Goal: Task Accomplishment & Management: Manage account settings

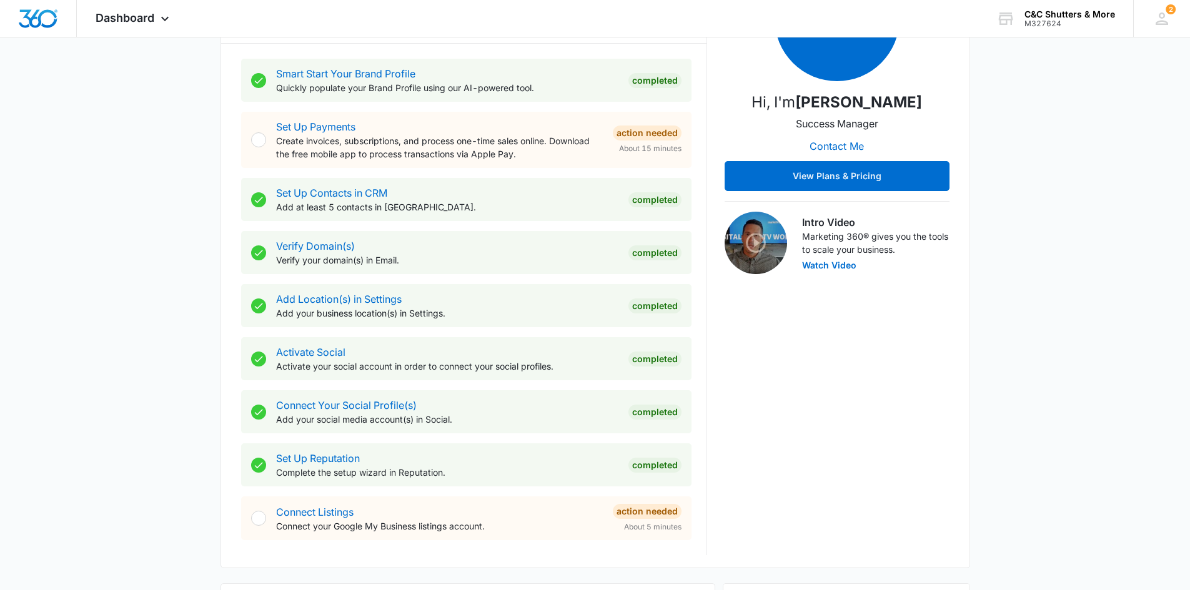
scroll to position [312, 0]
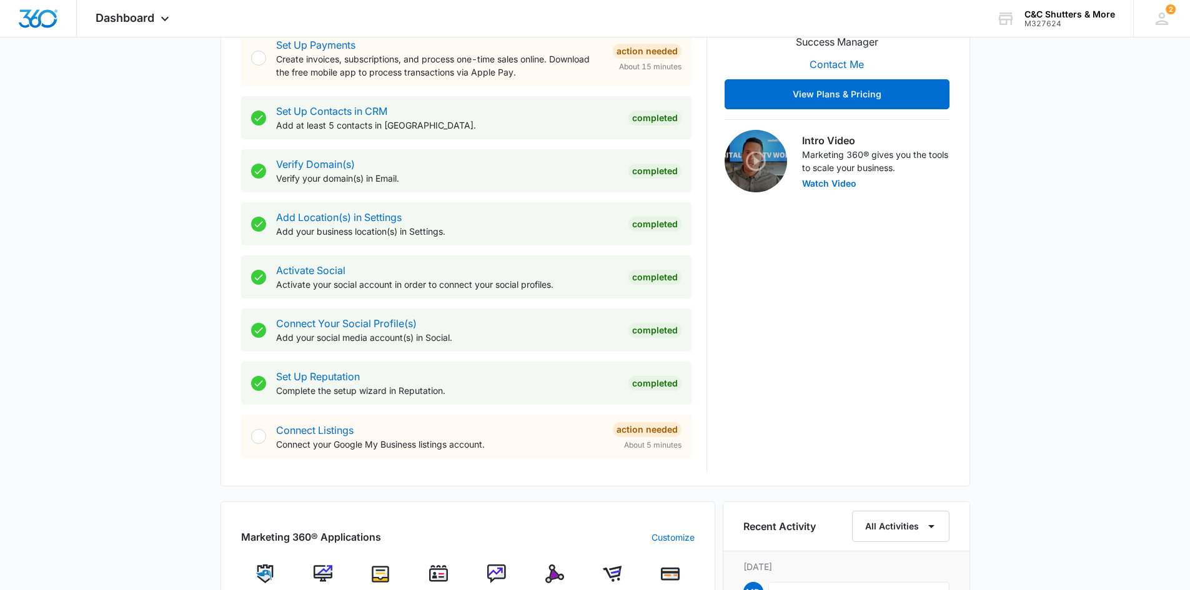
click at [262, 440] on div at bounding box center [258, 436] width 15 height 15
click at [302, 431] on link "Connect Listings" at bounding box center [314, 430] width 77 height 12
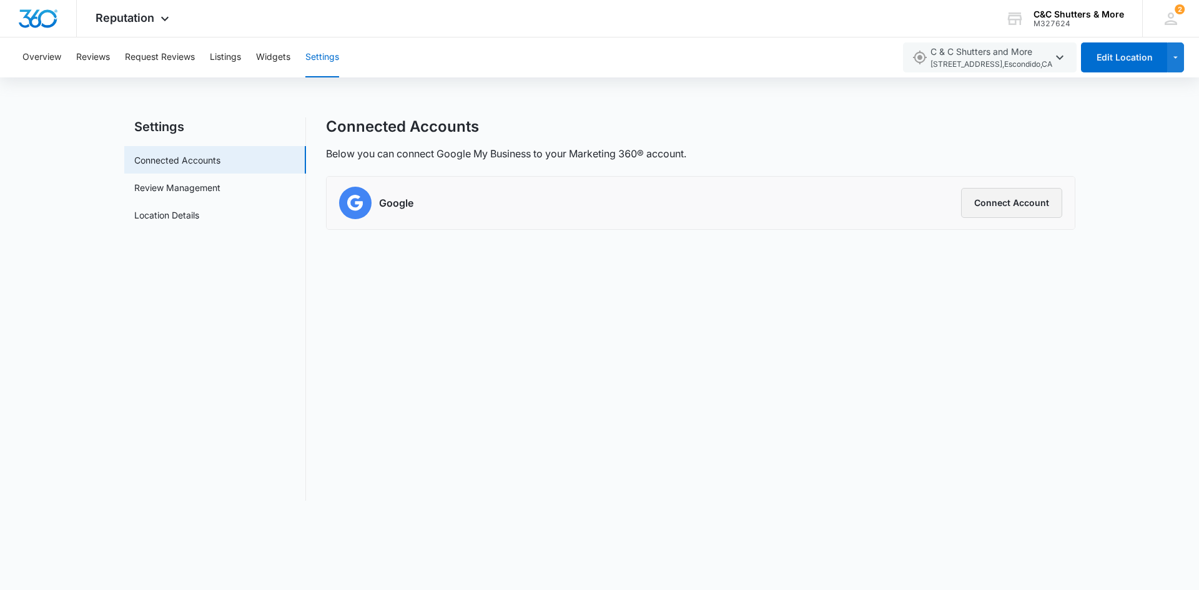
click at [1034, 201] on button "Connect Account" at bounding box center [1011, 203] width 101 height 30
click at [1005, 207] on button "Connect Account" at bounding box center [1011, 203] width 101 height 30
click at [203, 185] on link "Review Management" at bounding box center [177, 187] width 86 height 13
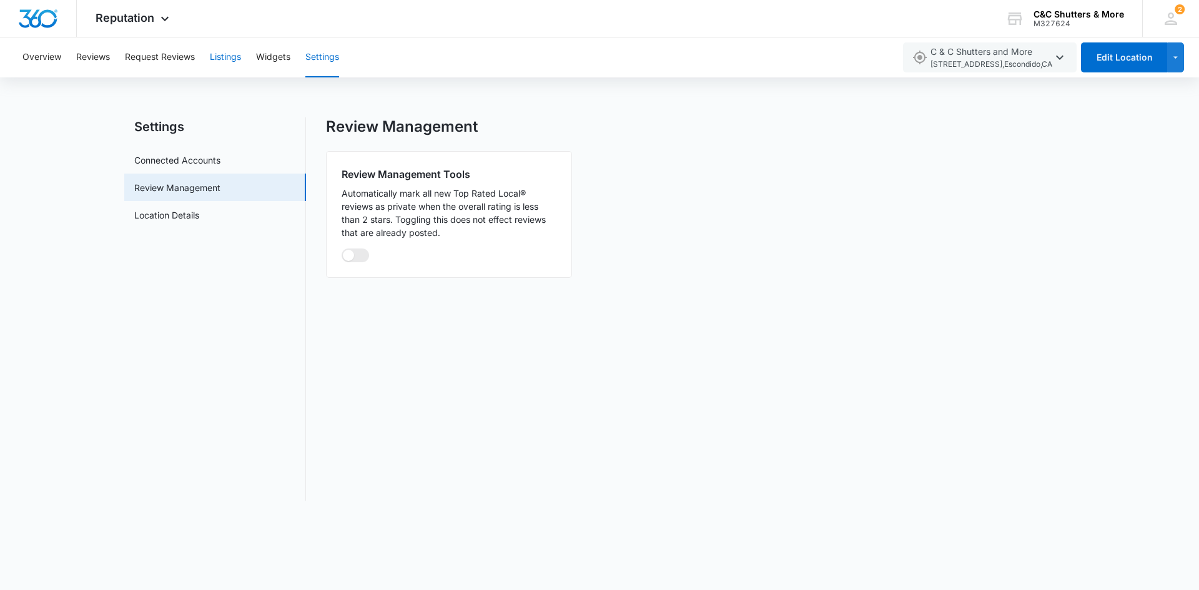
click at [214, 56] on button "Listings" at bounding box center [225, 57] width 31 height 40
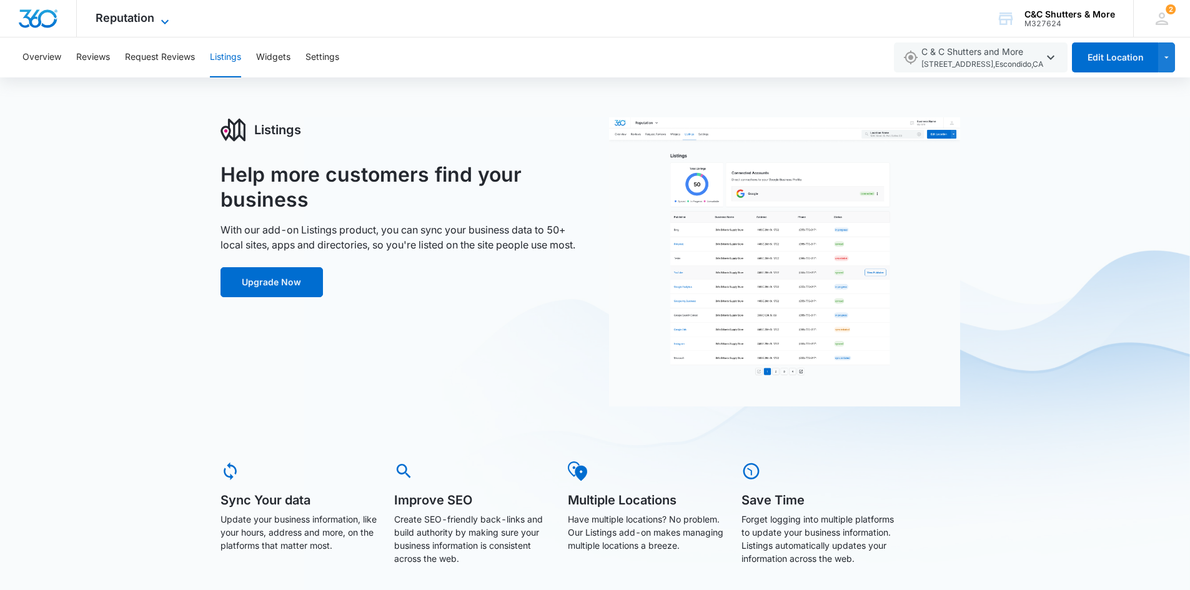
click at [150, 19] on span "Reputation" at bounding box center [125, 17] width 59 height 13
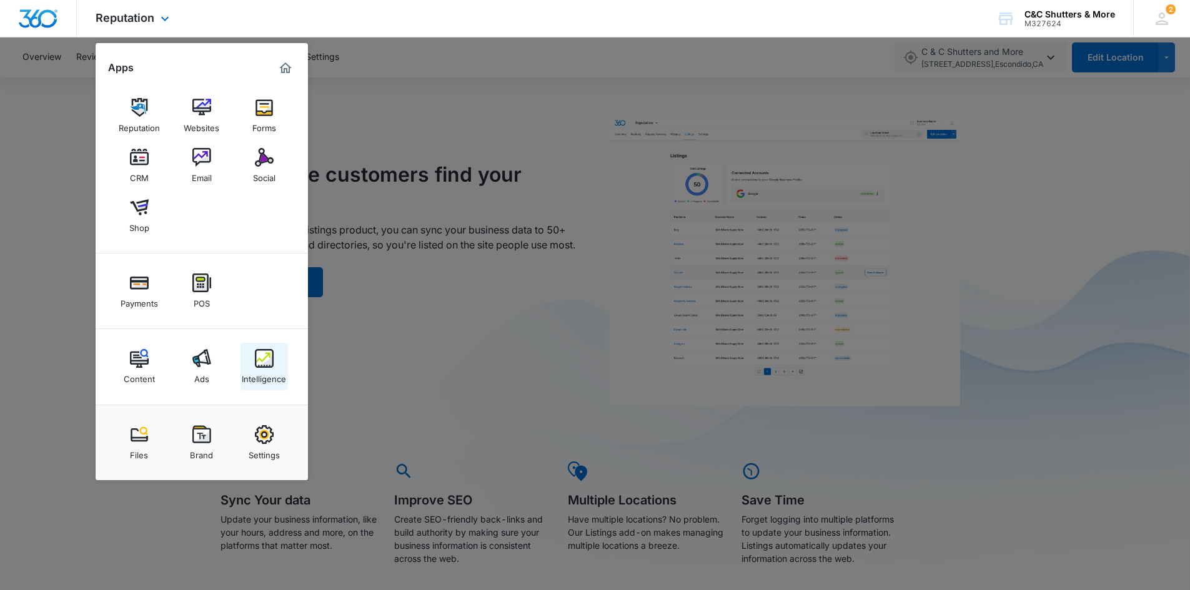
click at [264, 371] on div "Intelligence" at bounding box center [264, 376] width 44 height 16
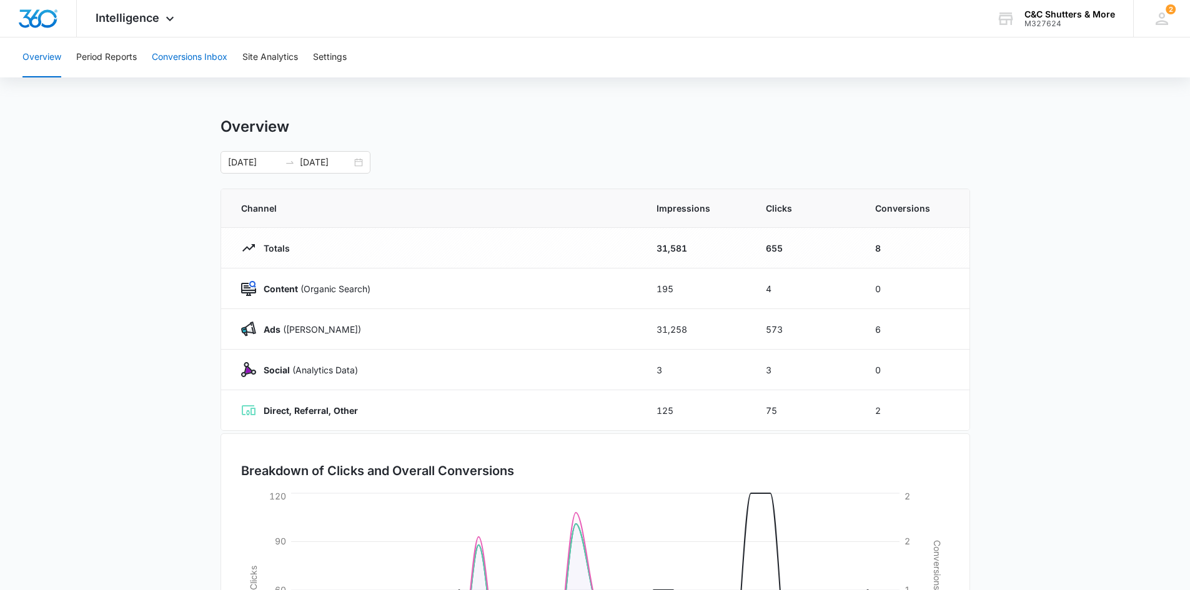
click at [189, 56] on button "Conversions Inbox" at bounding box center [190, 57] width 76 height 40
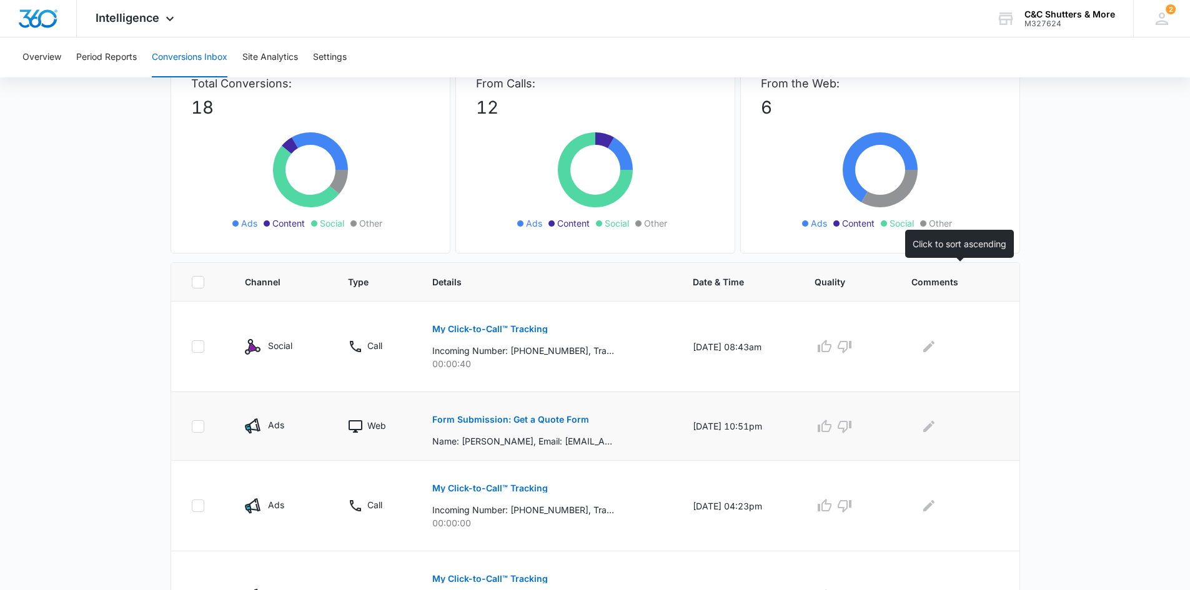
scroll to position [125, 0]
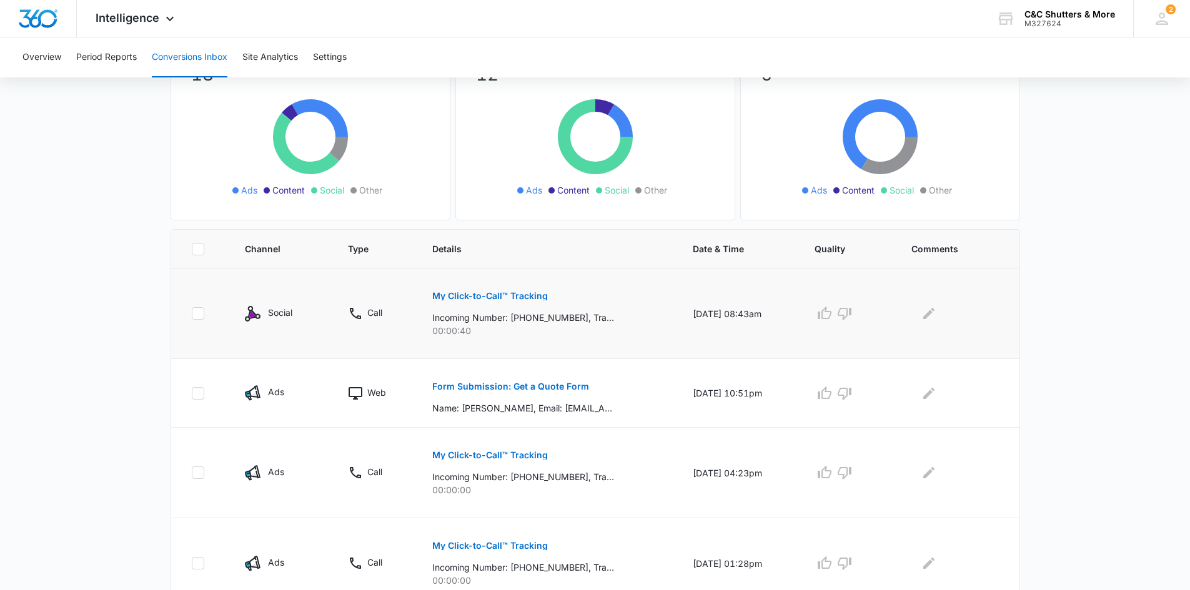
click at [513, 299] on p "My Click-to-Call™ Tracking" at bounding box center [490, 296] width 116 height 9
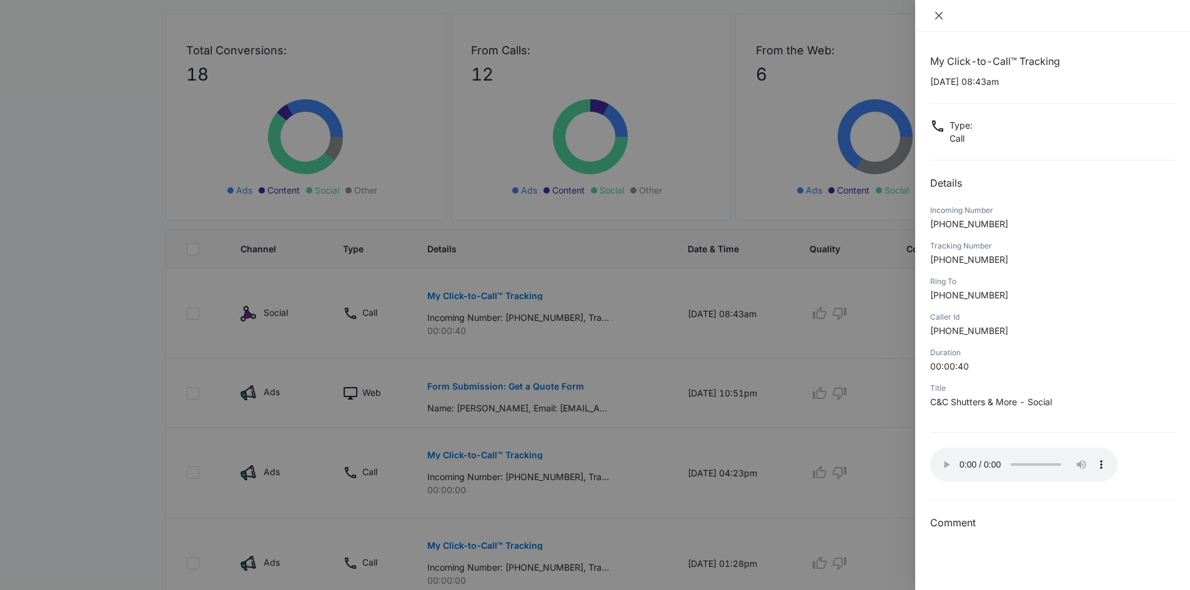
click at [943, 19] on icon "close" at bounding box center [939, 16] width 10 height 10
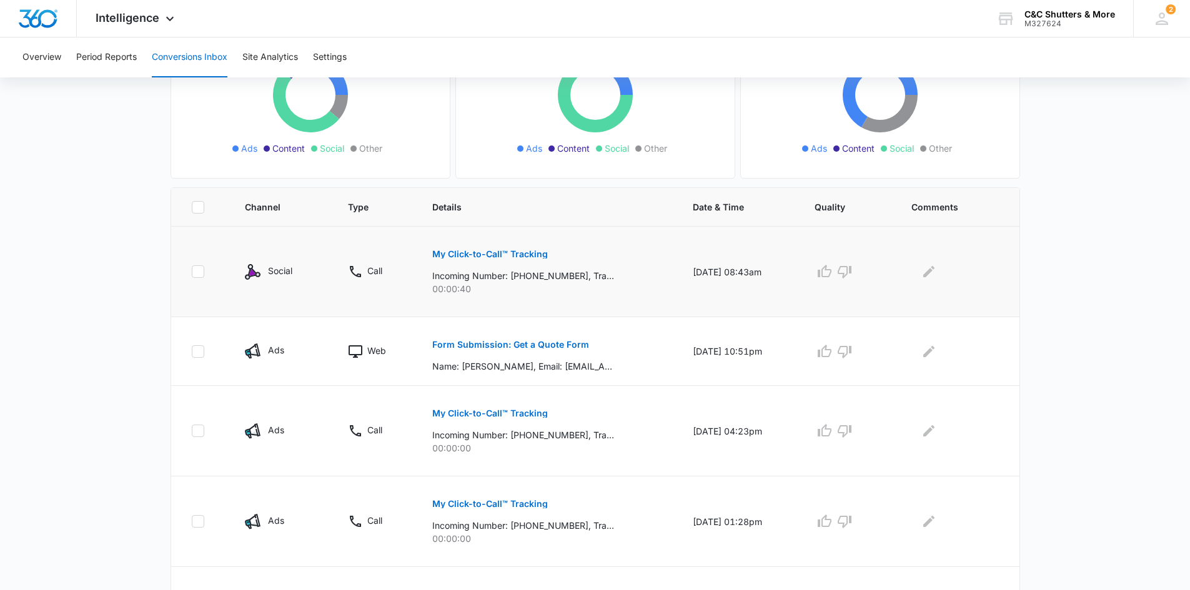
scroll to position [187, 0]
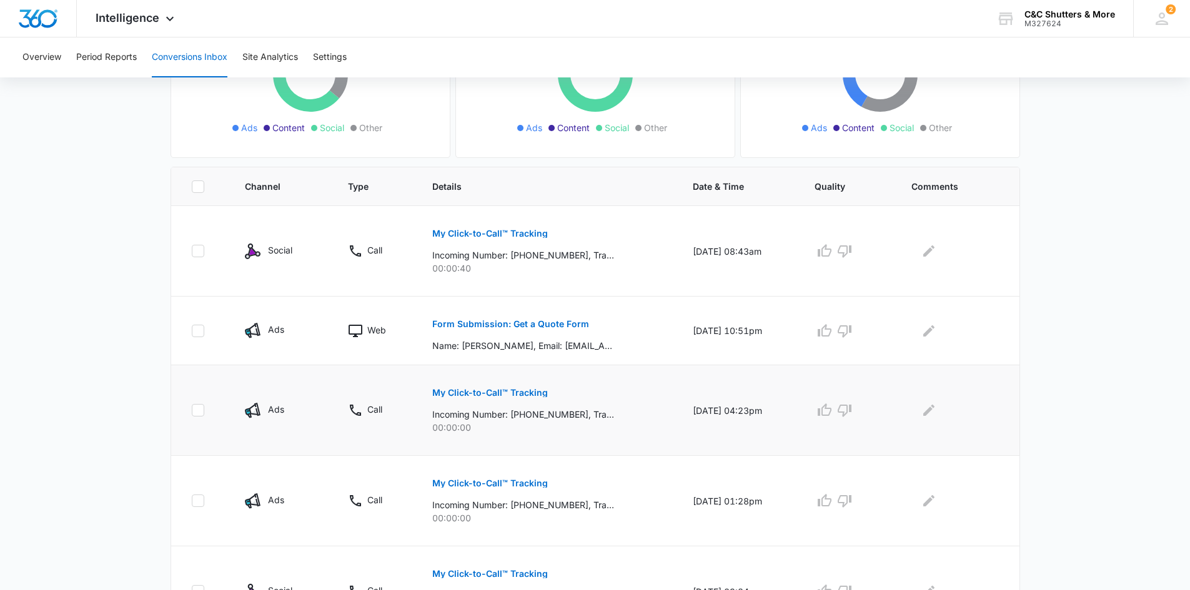
click at [485, 390] on p "My Click-to-Call™ Tracking" at bounding box center [490, 392] width 116 height 9
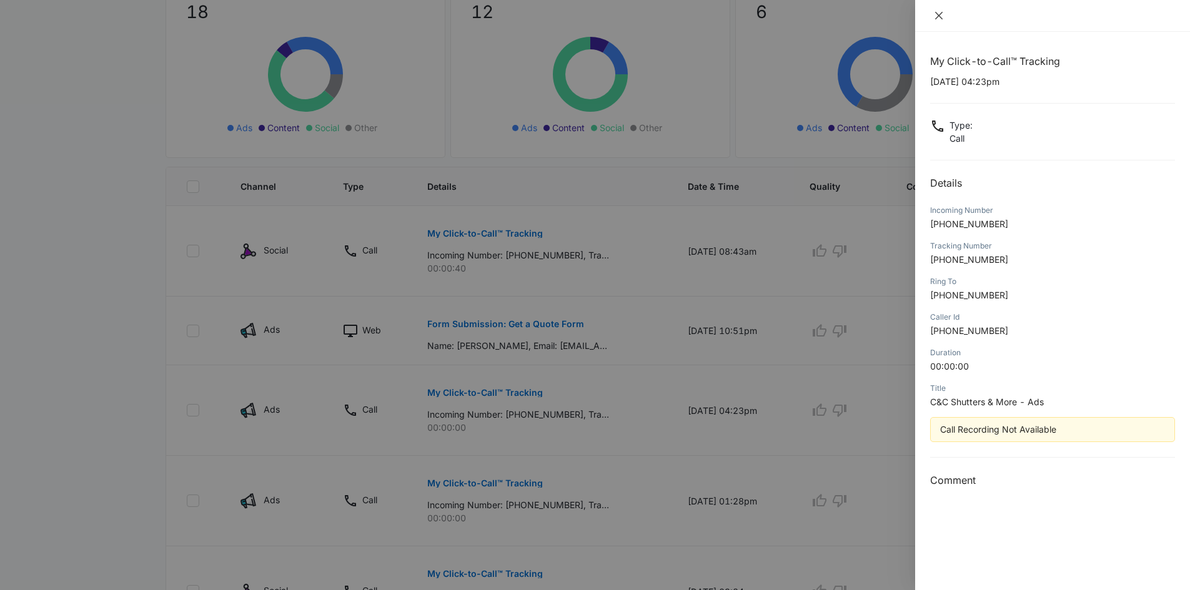
click at [940, 19] on icon "close" at bounding box center [939, 16] width 10 height 10
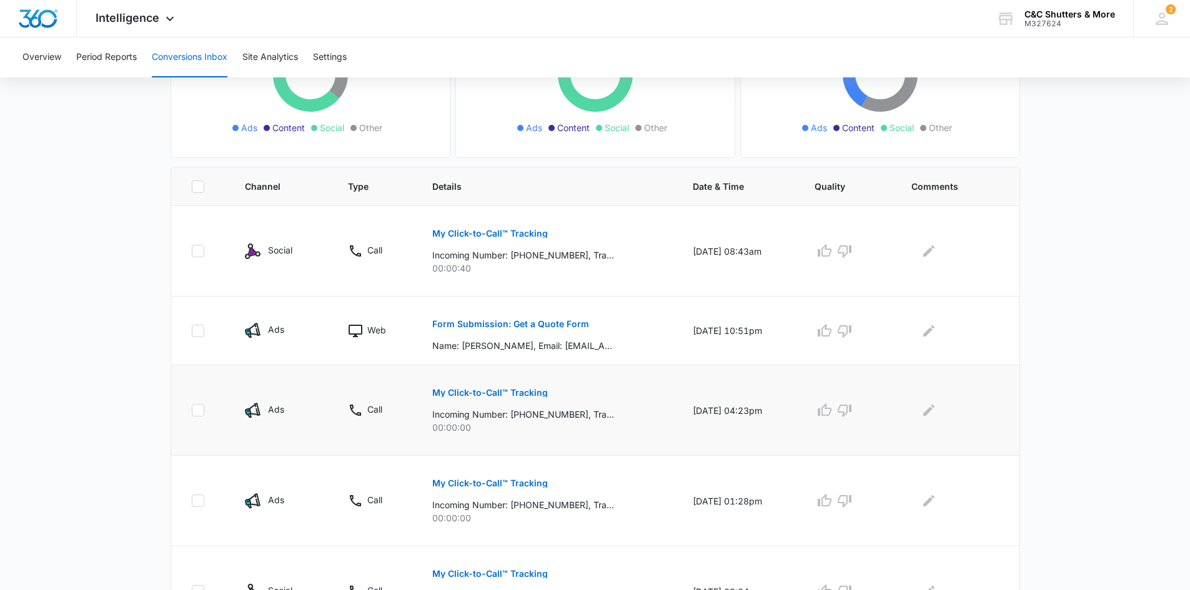
scroll to position [250, 0]
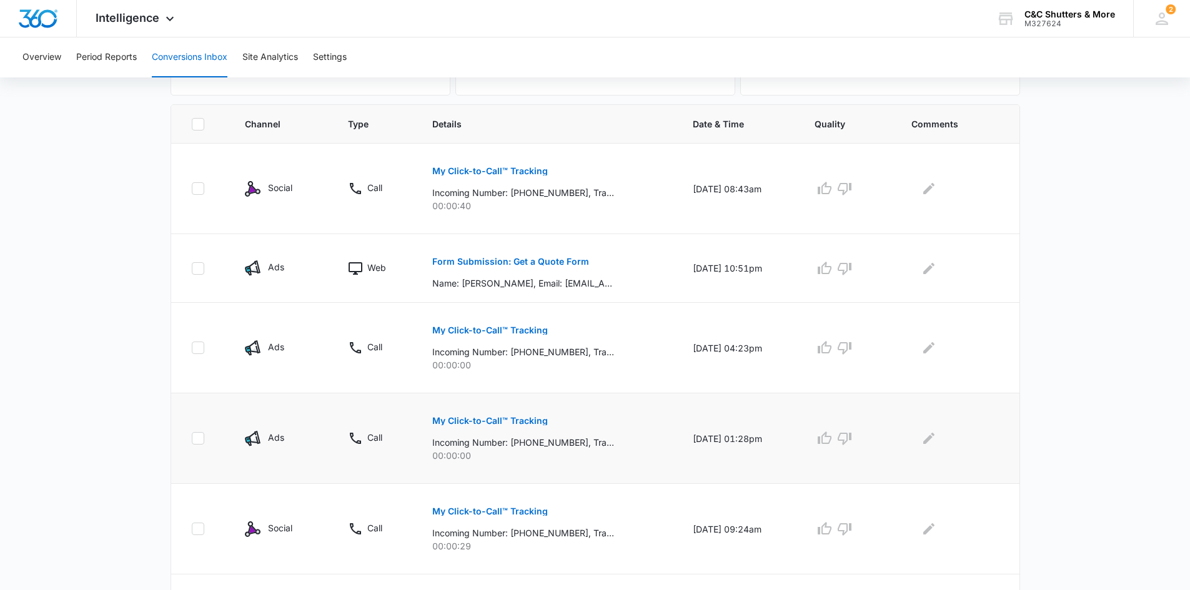
click at [511, 423] on p "My Click-to-Call™ Tracking" at bounding box center [490, 421] width 116 height 9
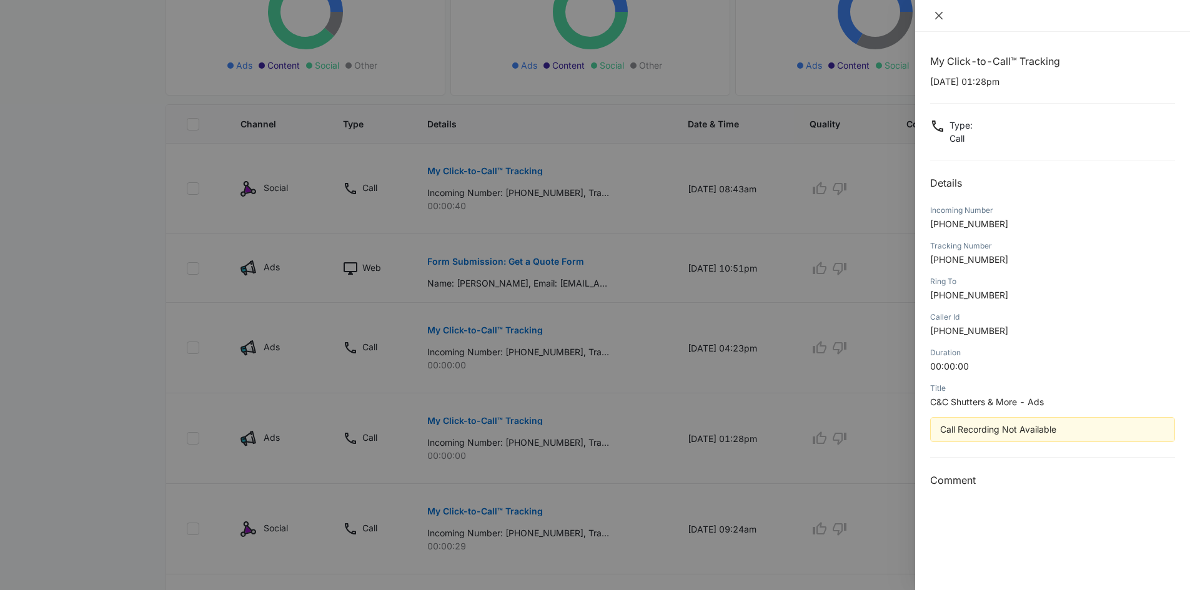
click at [939, 16] on icon "close" at bounding box center [938, 15] width 7 height 7
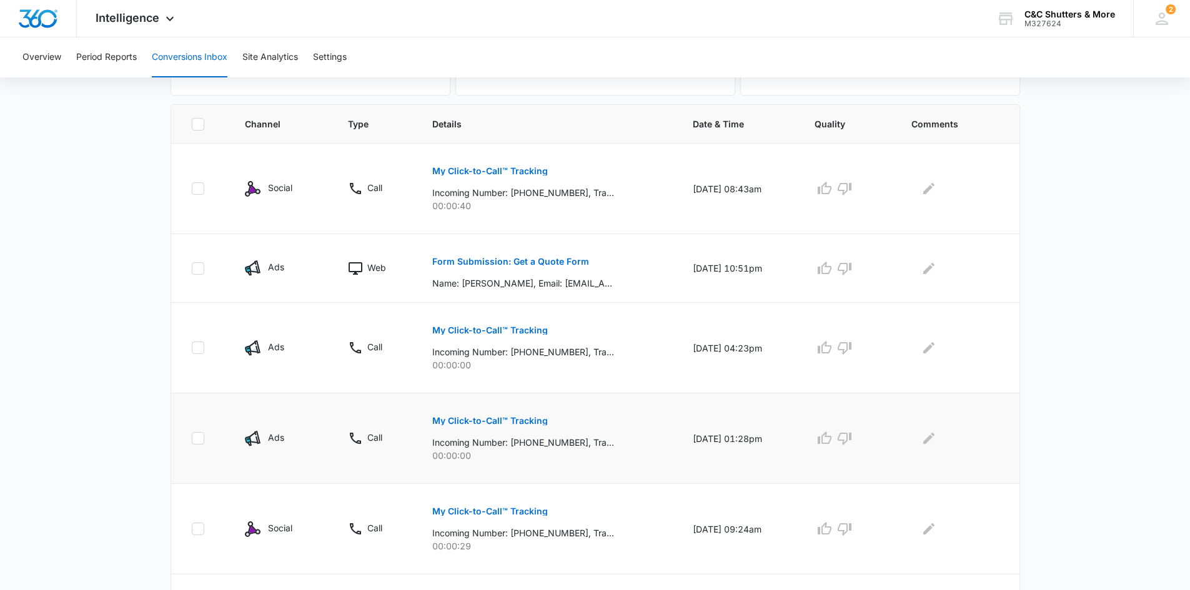
scroll to position [312, 0]
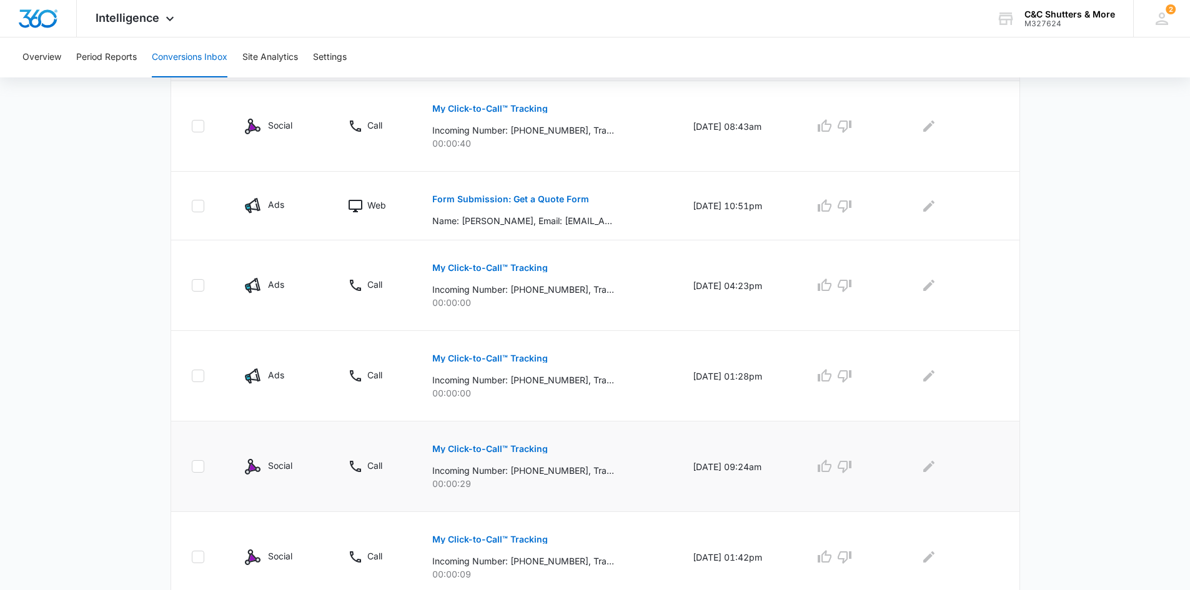
click at [501, 448] on p "My Click-to-Call™ Tracking" at bounding box center [490, 449] width 116 height 9
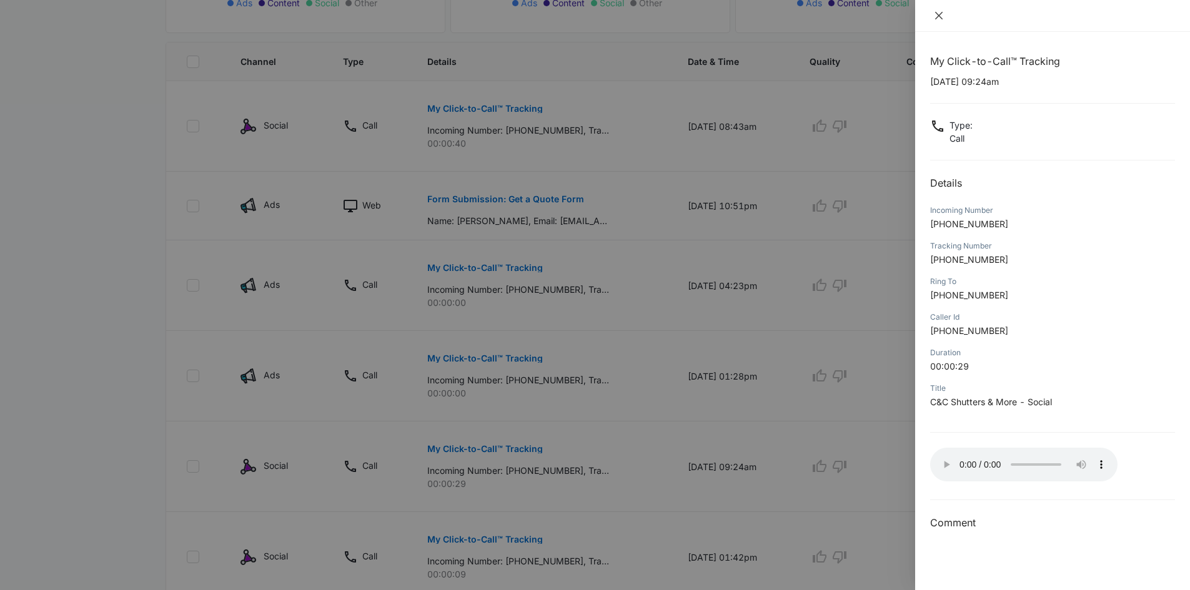
click at [937, 17] on icon "close" at bounding box center [938, 15] width 7 height 7
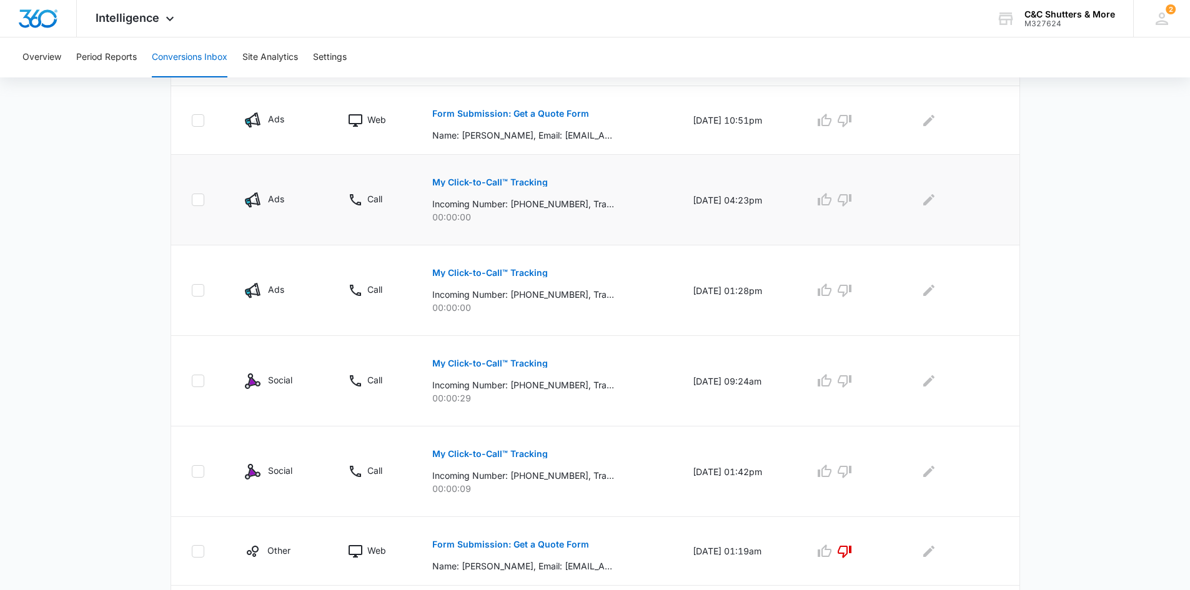
scroll to position [437, 0]
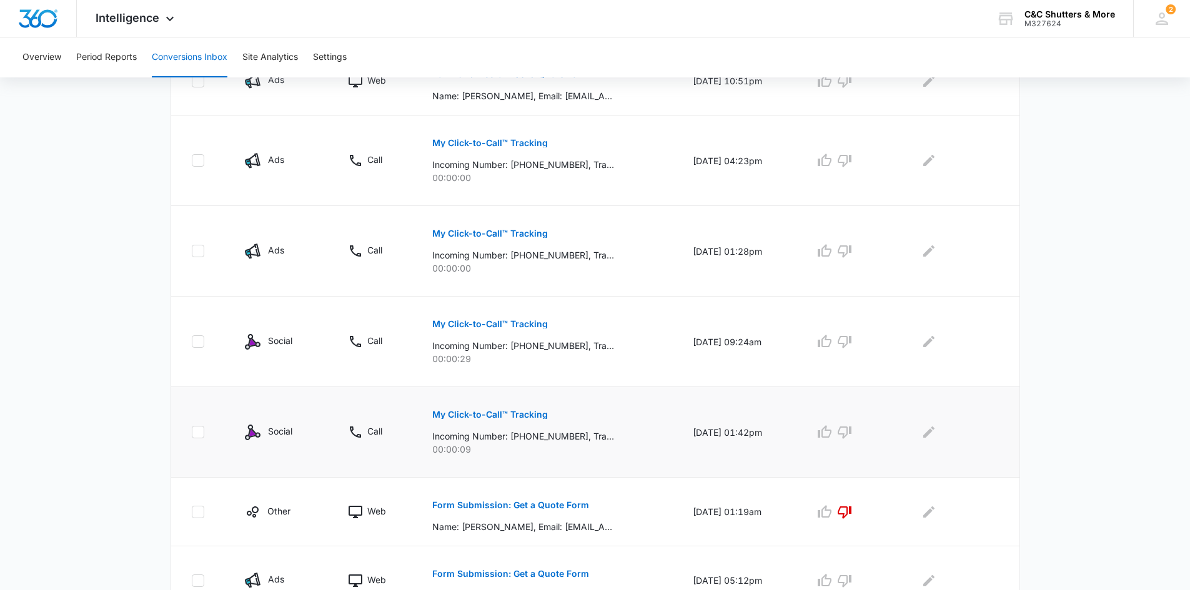
click at [486, 412] on p "My Click-to-Call™ Tracking" at bounding box center [490, 414] width 116 height 9
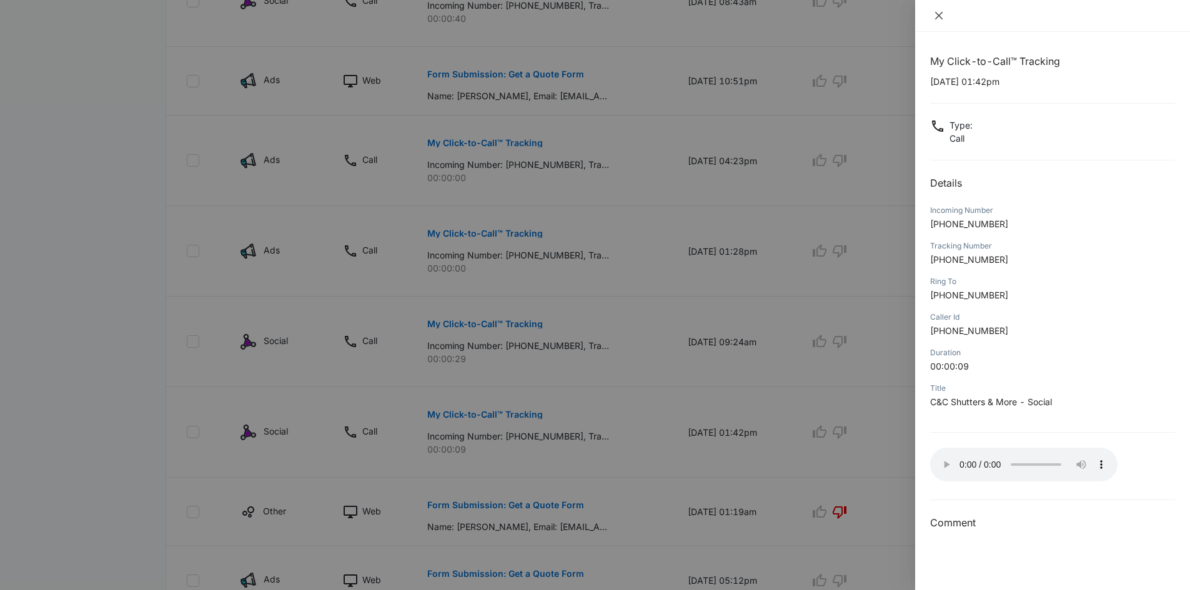
click at [937, 15] on icon "close" at bounding box center [938, 15] width 7 height 7
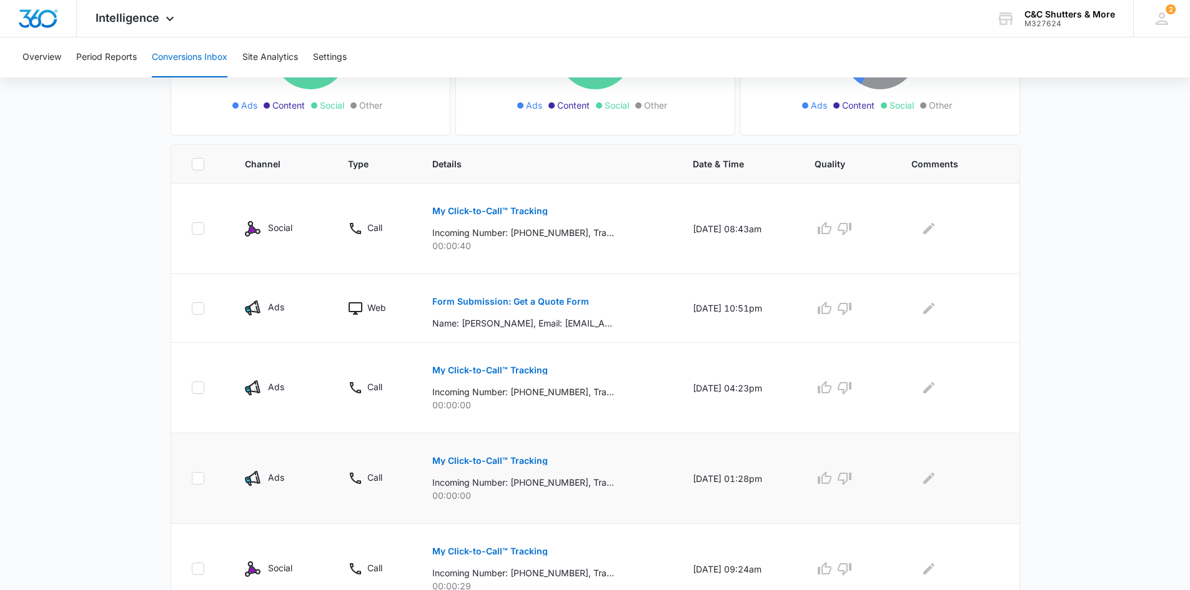
scroll to position [187, 0]
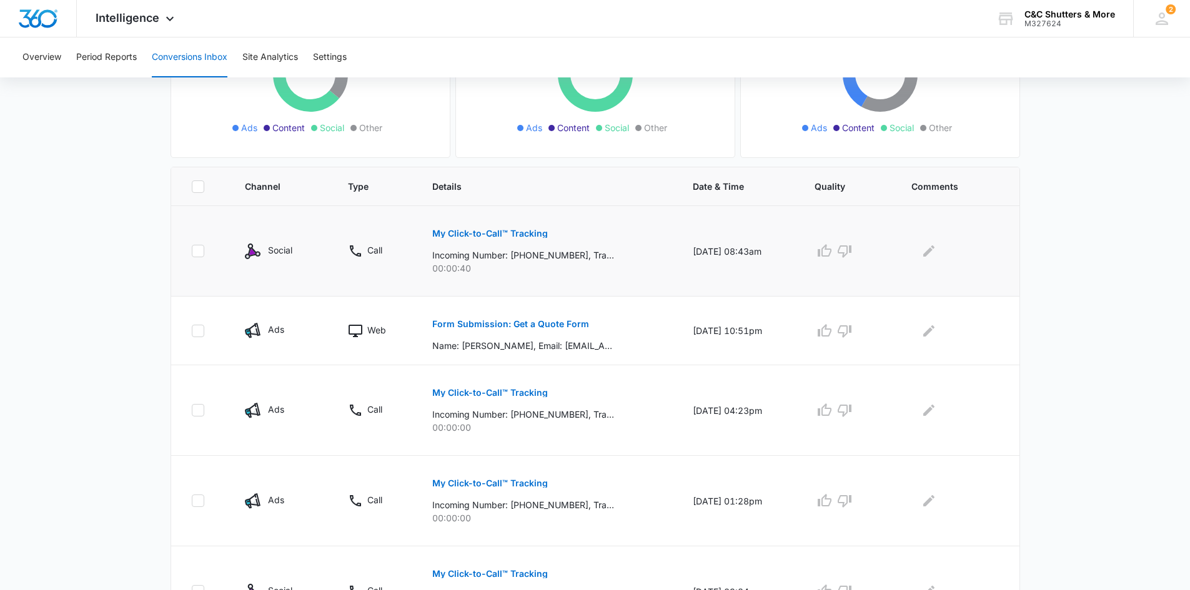
click at [489, 234] on p "My Click-to-Call™ Tracking" at bounding box center [490, 233] width 116 height 9
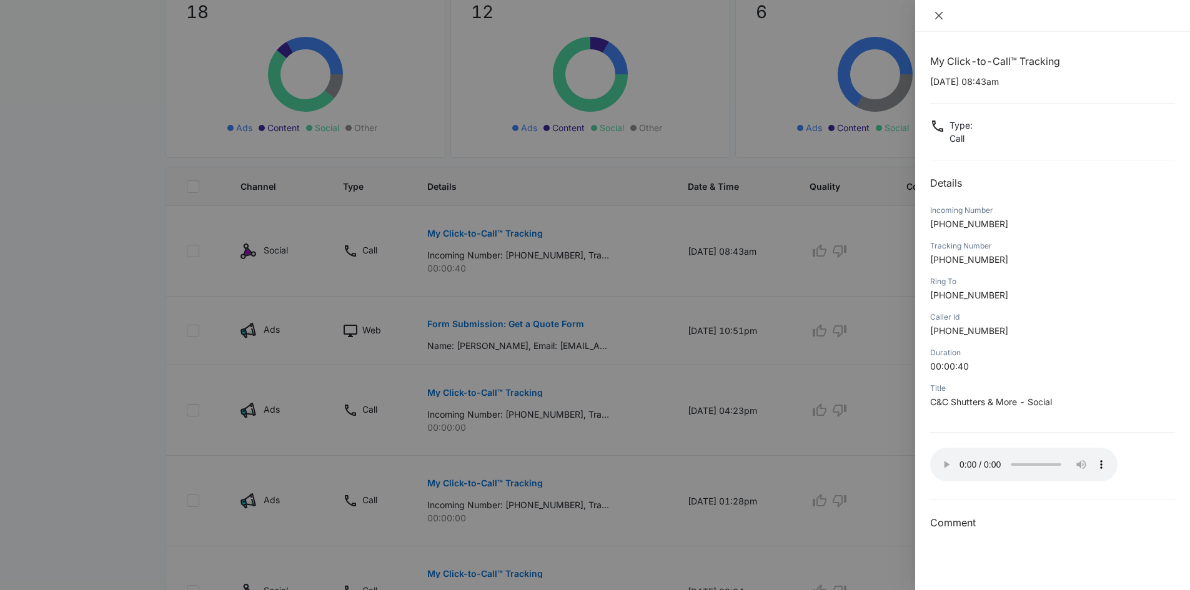
click at [937, 16] on icon "close" at bounding box center [939, 16] width 10 height 10
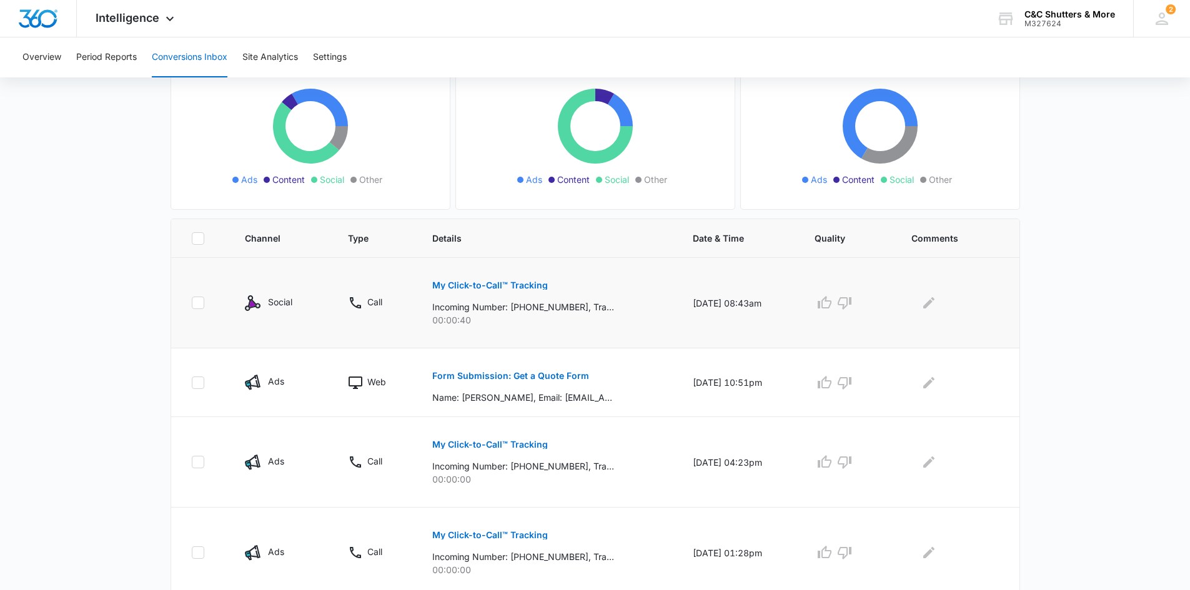
scroll to position [0, 0]
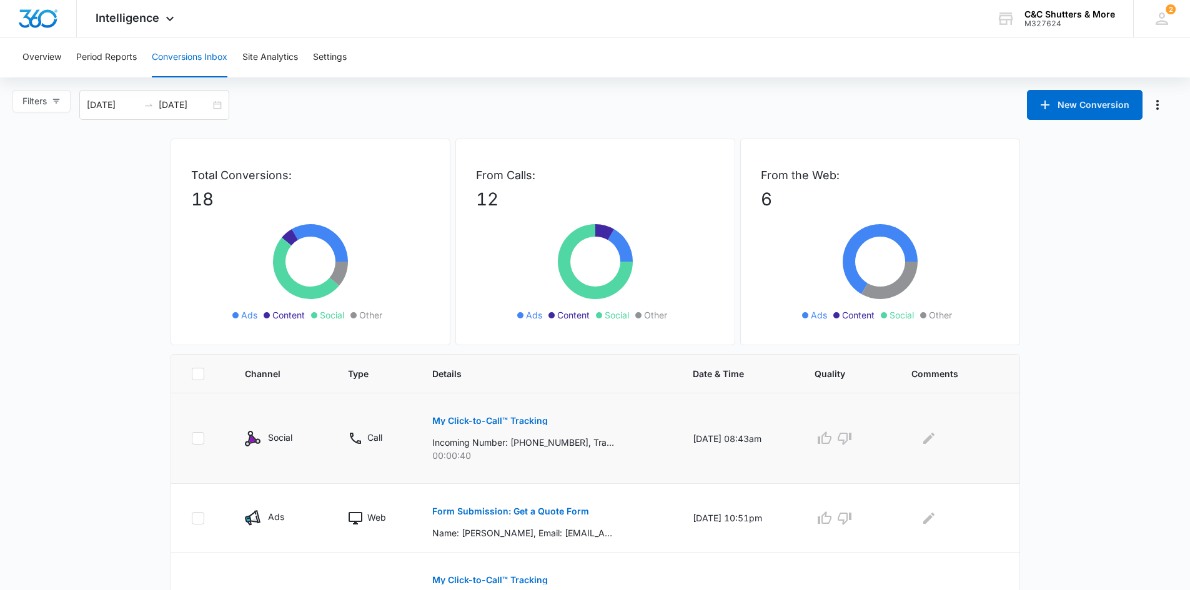
click at [507, 423] on p "My Click-to-Call™ Tracking" at bounding box center [490, 421] width 116 height 9
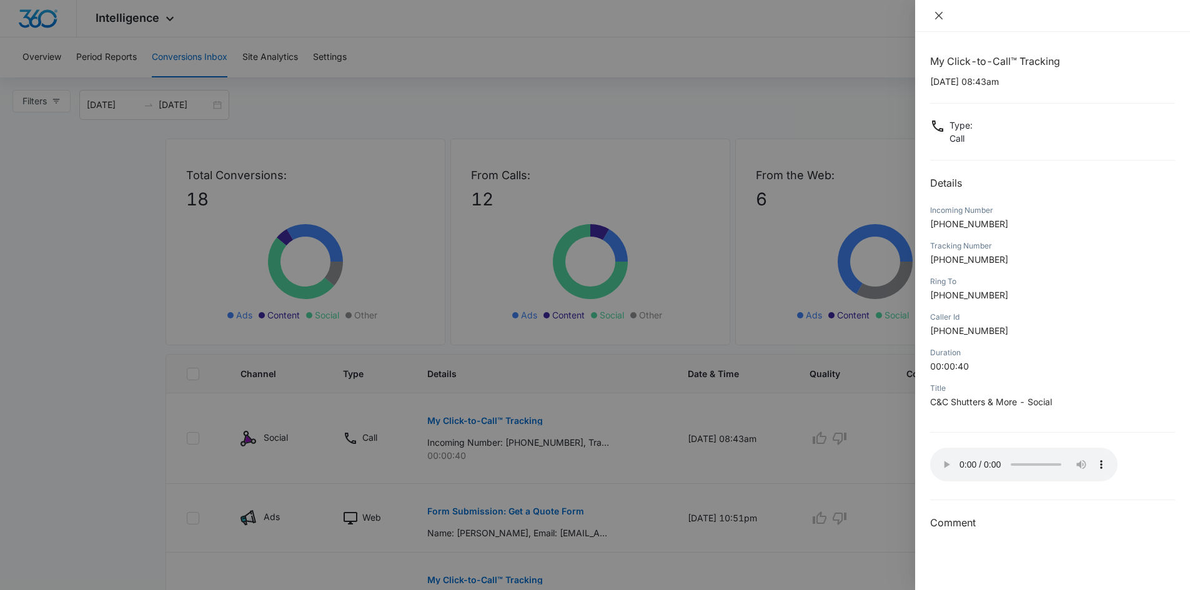
click at [939, 17] on icon "close" at bounding box center [939, 16] width 10 height 10
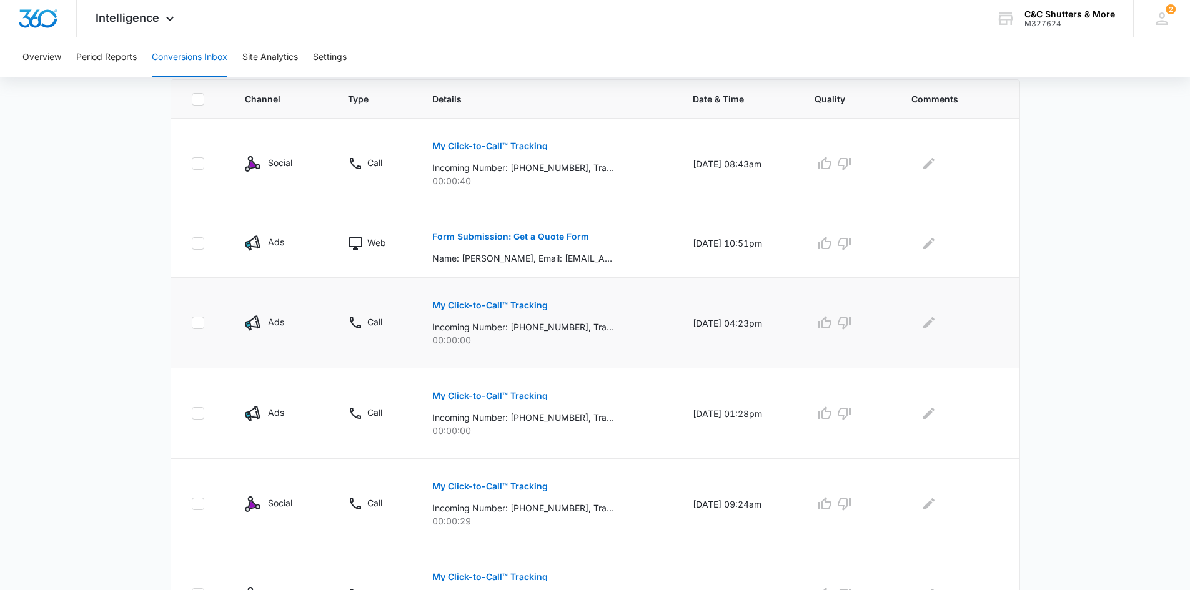
scroll to position [312, 0]
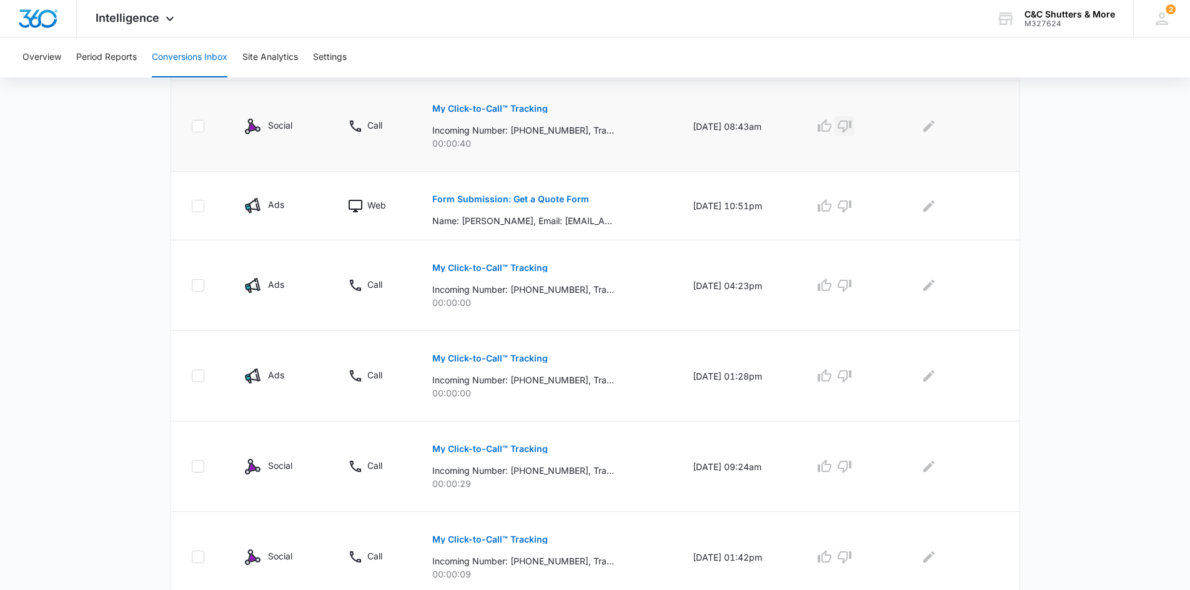
click at [850, 125] on icon "button" at bounding box center [844, 126] width 15 height 15
click at [850, 286] on icon "button" at bounding box center [844, 285] width 15 height 15
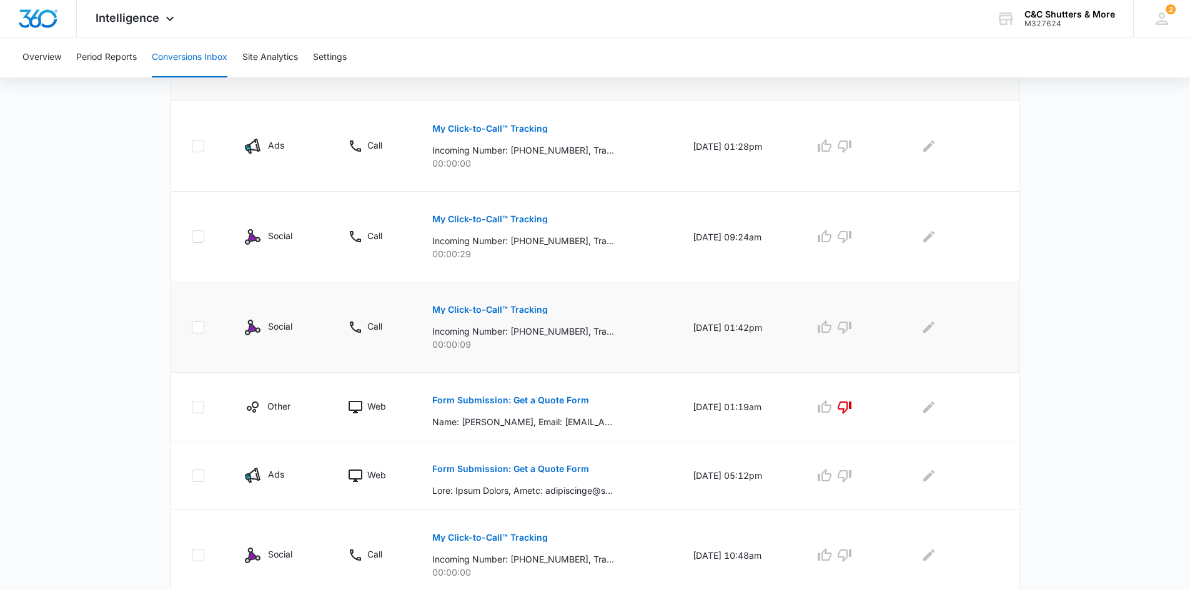
scroll to position [562, 0]
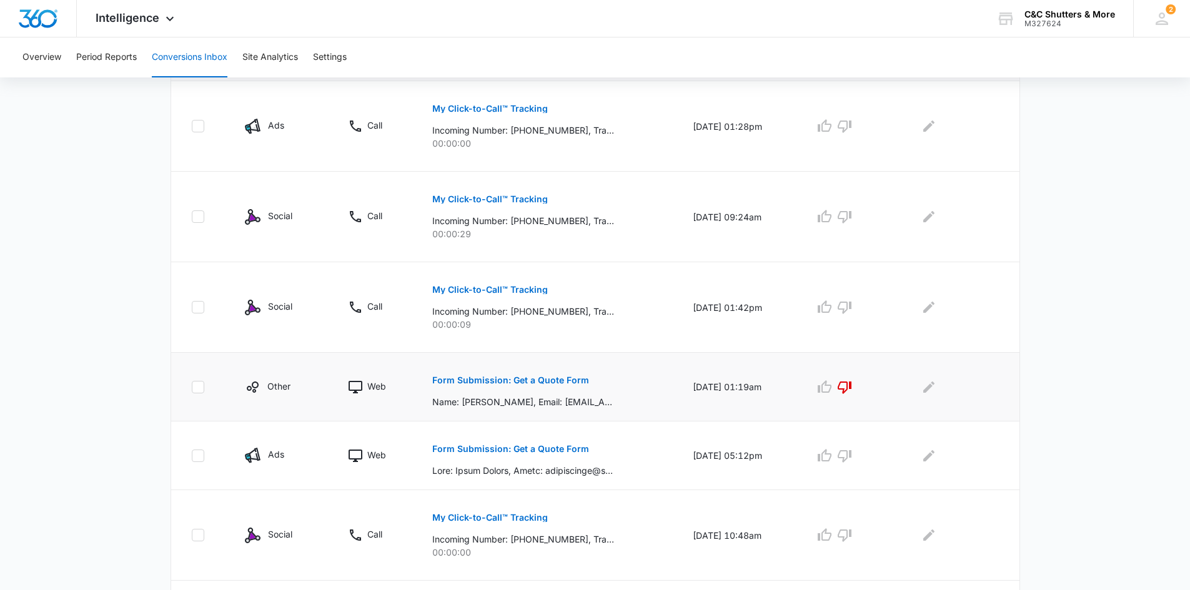
click at [520, 378] on p "Form Submission: Get a Quote Form" at bounding box center [510, 380] width 157 height 9
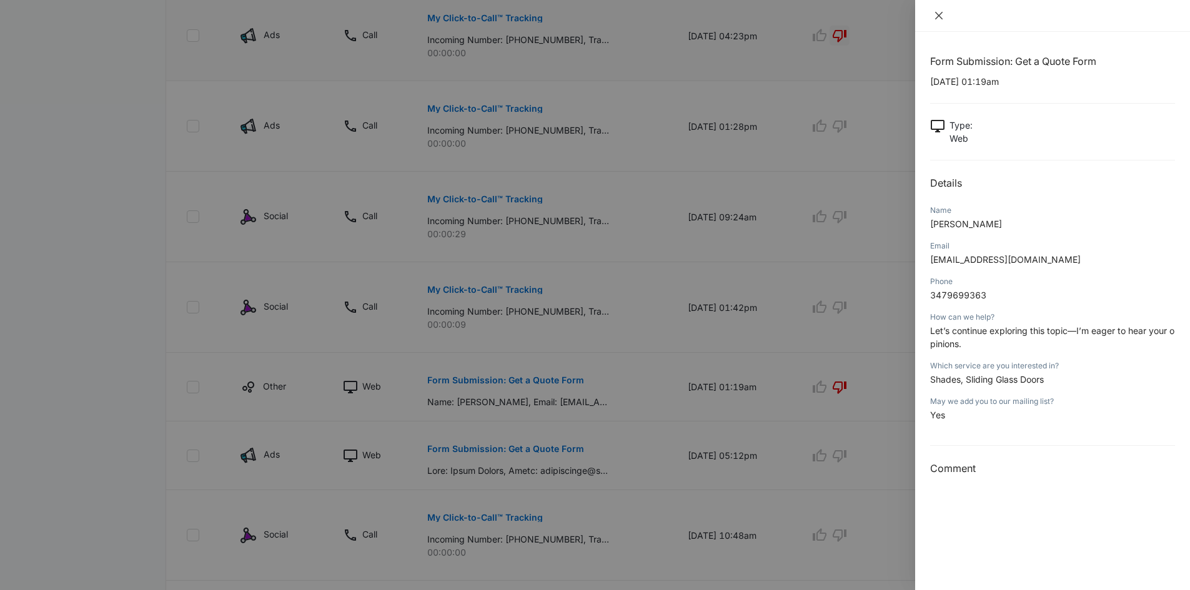
click at [938, 21] on button "Close" at bounding box center [938, 15] width 17 height 11
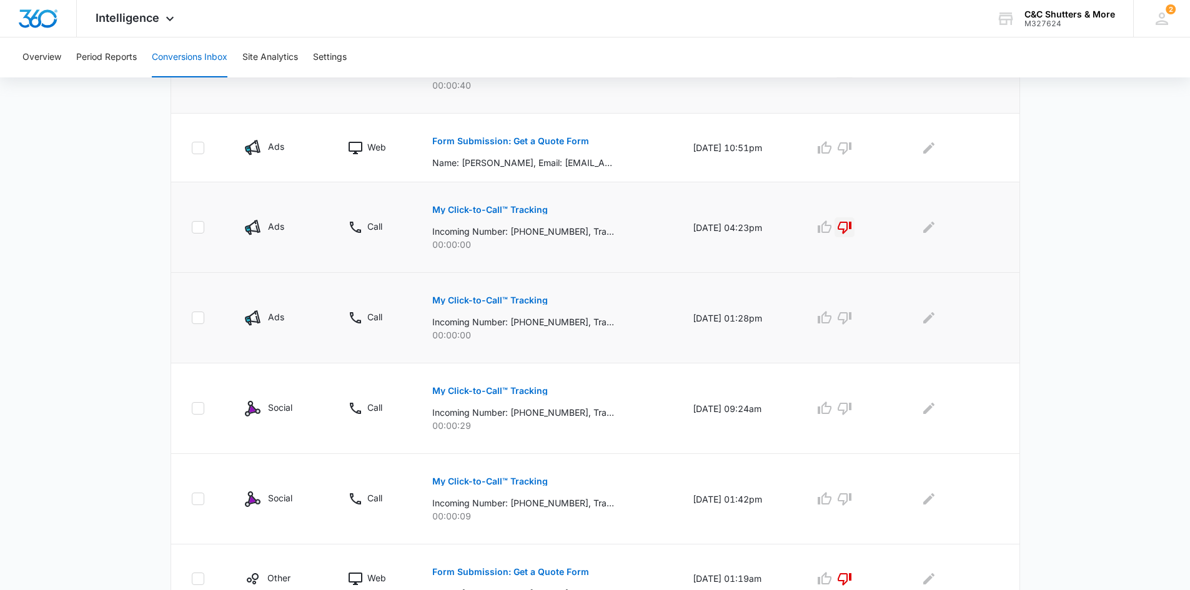
scroll to position [370, 0]
click at [933, 318] on icon "Edit Comments" at bounding box center [928, 318] width 11 height 11
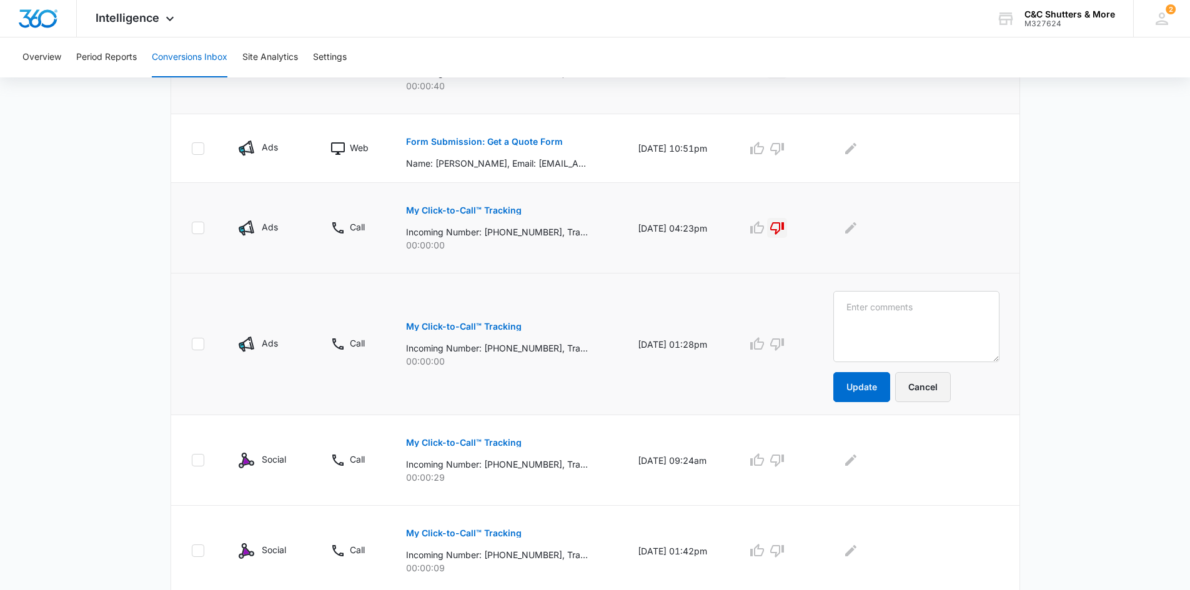
click at [949, 390] on button "Cancel" at bounding box center [923, 387] width 56 height 30
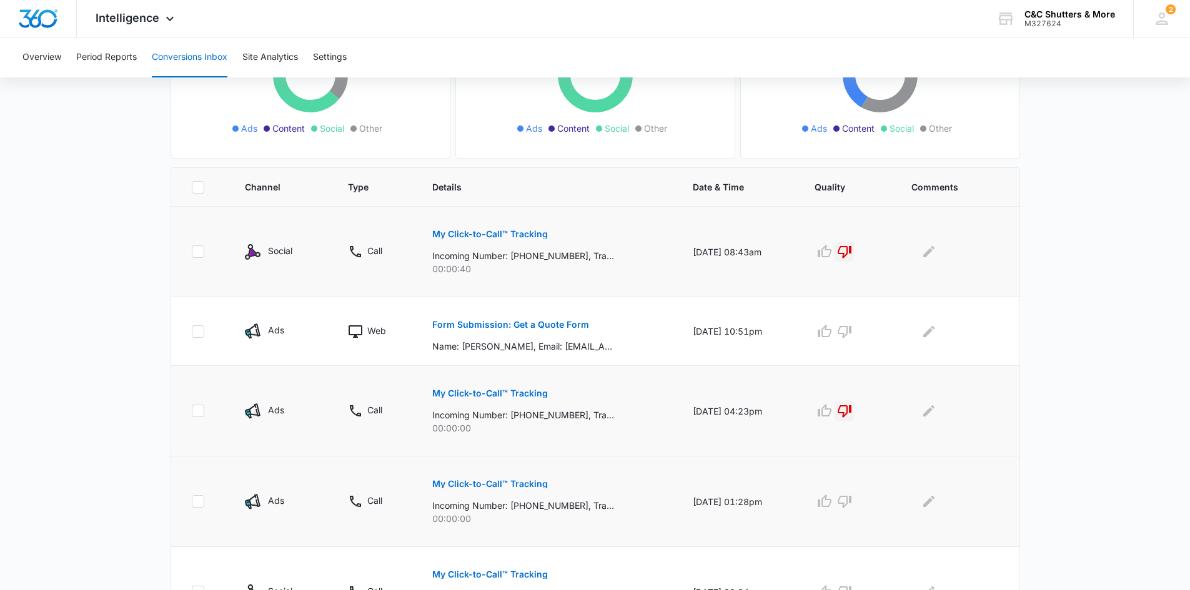
scroll to position [187, 0]
click at [525, 325] on p "Form Submission: Get a Quote Form" at bounding box center [510, 324] width 157 height 9
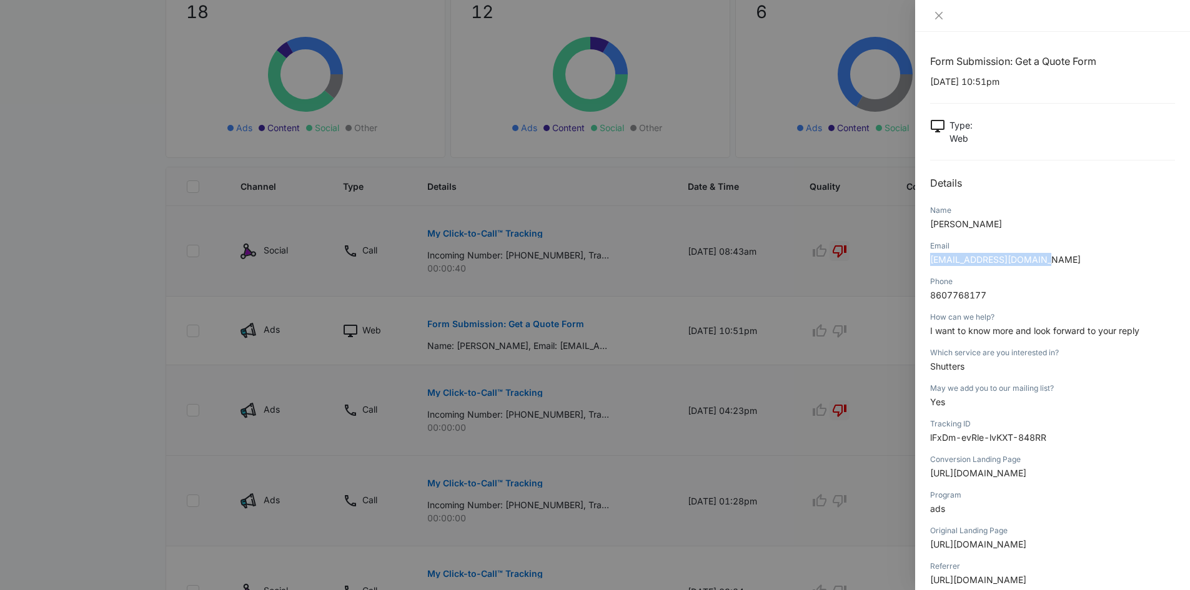
drag, startPoint x: 1040, startPoint y: 261, endPoint x: 929, endPoint y: 267, distance: 110.7
click at [929, 267] on div "Form Submission: Get a Quote Form 08/11/2025 at 10:51pm Type : Web Details Name…" at bounding box center [1052, 311] width 275 height 558
click at [806, 350] on div at bounding box center [595, 295] width 1190 height 590
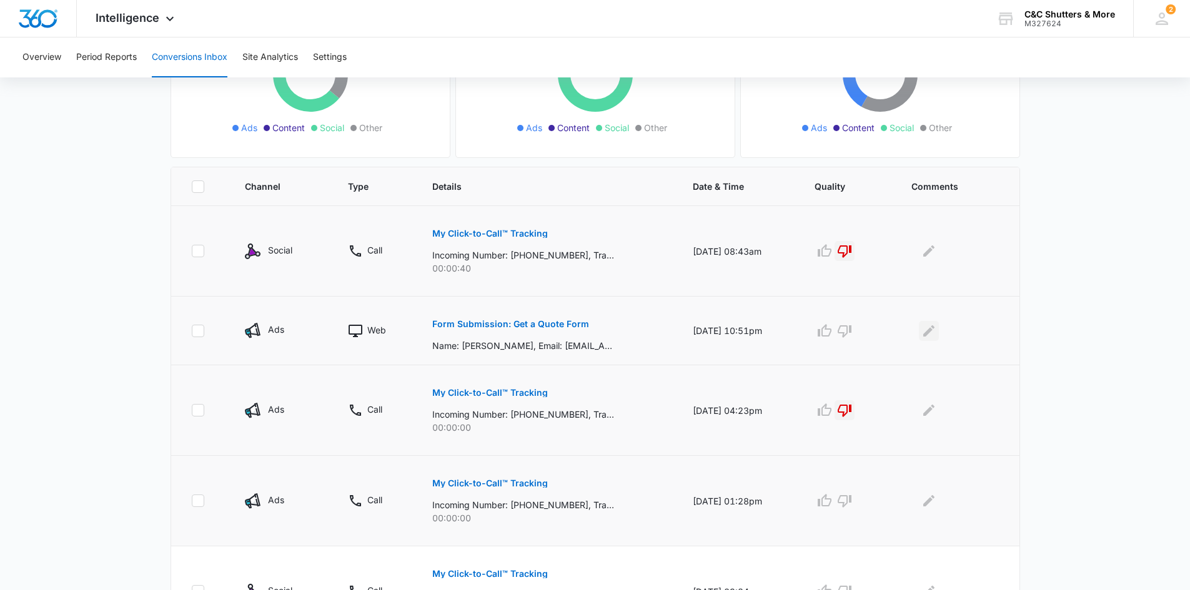
click at [934, 334] on icon "Edit Comments" at bounding box center [928, 330] width 15 height 15
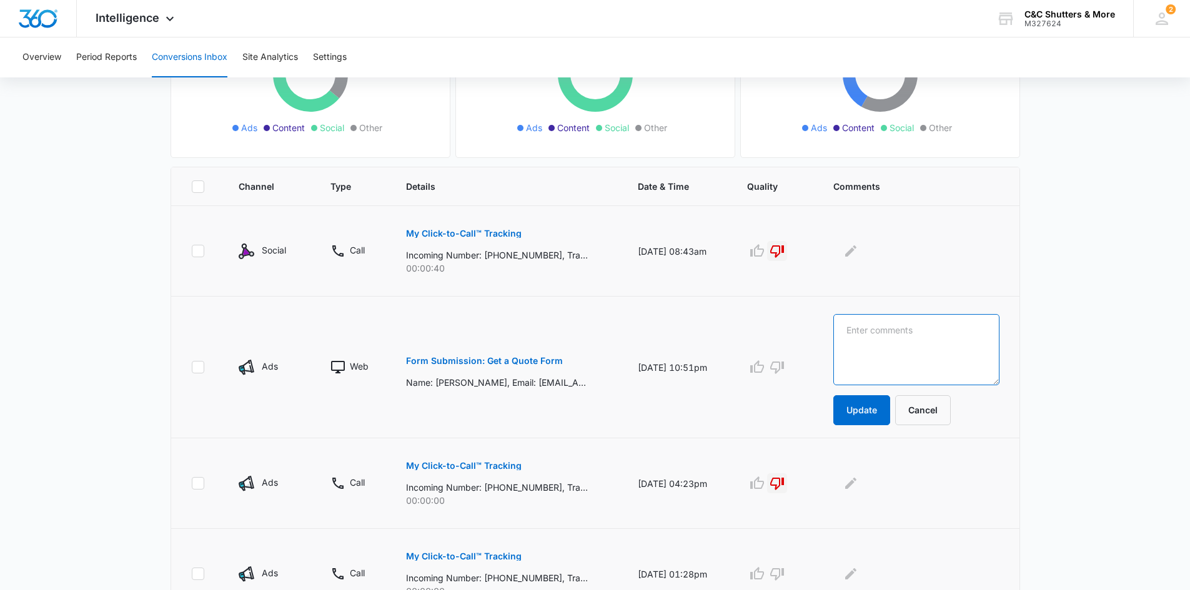
click at [894, 336] on textarea at bounding box center [915, 349] width 165 height 71
type textarea "8-13-25 - e-mail sent to customer"
click at [864, 415] on button "Update" at bounding box center [861, 410] width 57 height 30
click at [872, 413] on button "Update" at bounding box center [861, 410] width 57 height 30
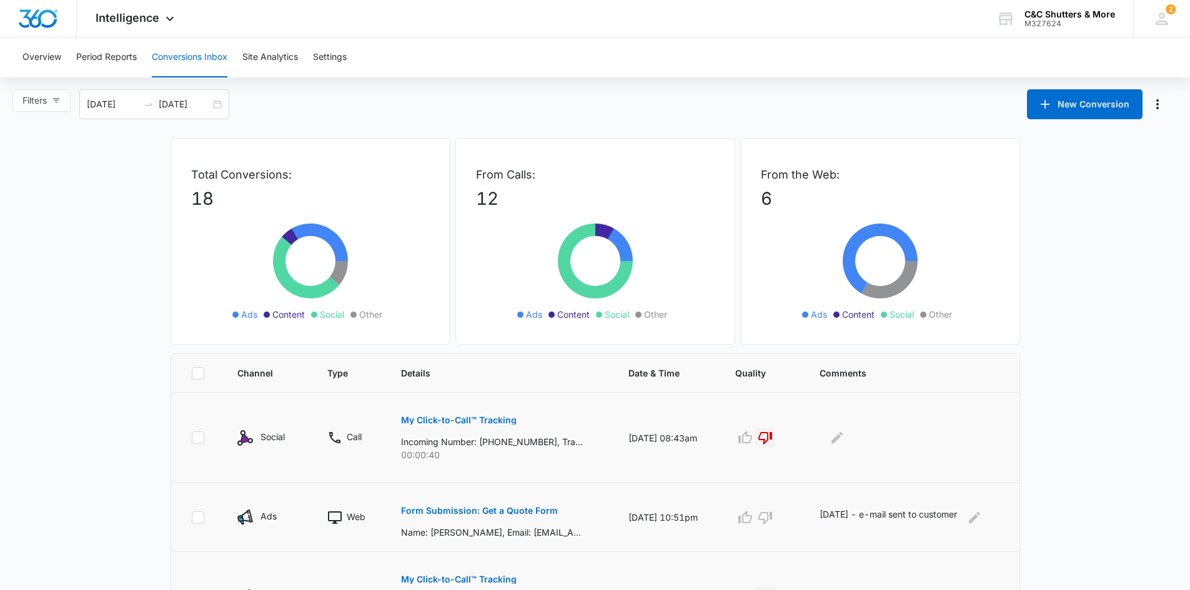
scroll to position [0, 0]
